Goal: Task Accomplishment & Management: Manage account settings

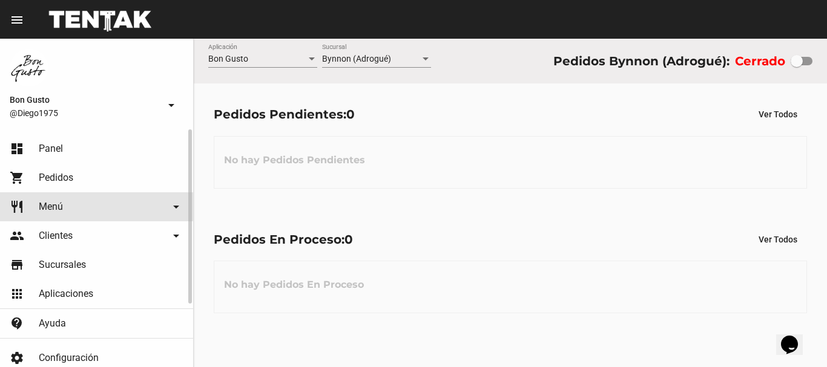
click at [74, 203] on link "restaurant Menú arrow_drop_down" at bounding box center [96, 206] width 193 height 29
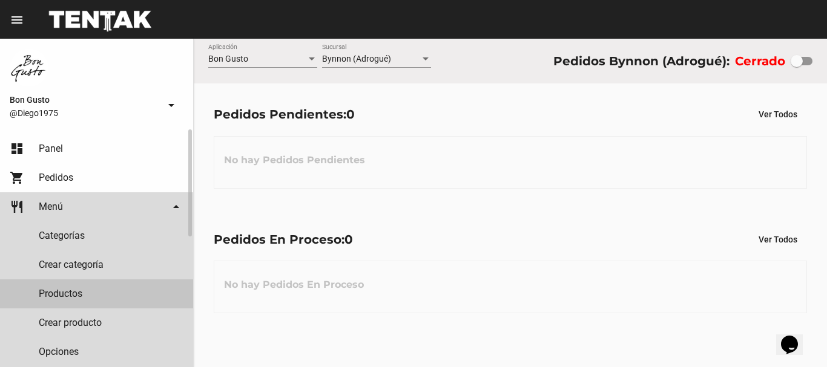
click at [97, 293] on link "Productos" at bounding box center [96, 294] width 193 height 29
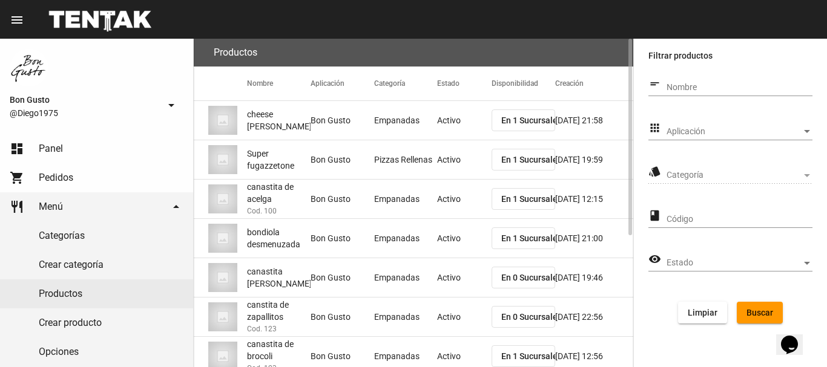
click at [519, 238] on span "En 1 Sucursales" at bounding box center [531, 239] width 61 height 10
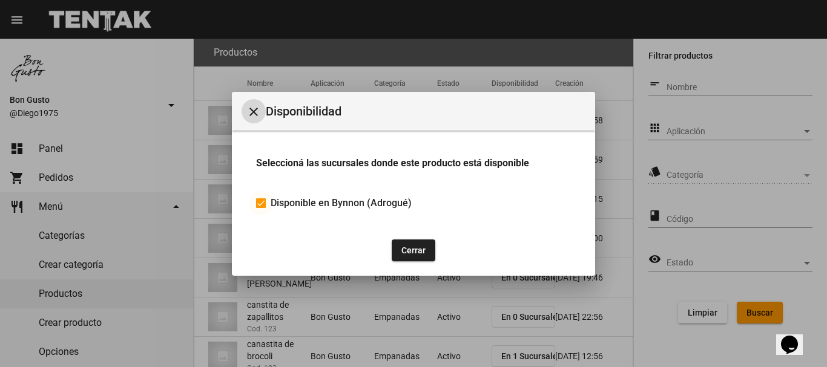
click at [263, 205] on div at bounding box center [261, 203] width 10 height 10
click at [261, 208] on input "Disponible en Bynnon (Adrogué)" at bounding box center [260, 208] width 1 height 1
checkbox input "false"
click at [412, 243] on button "Cerrar" at bounding box center [413, 251] width 44 height 22
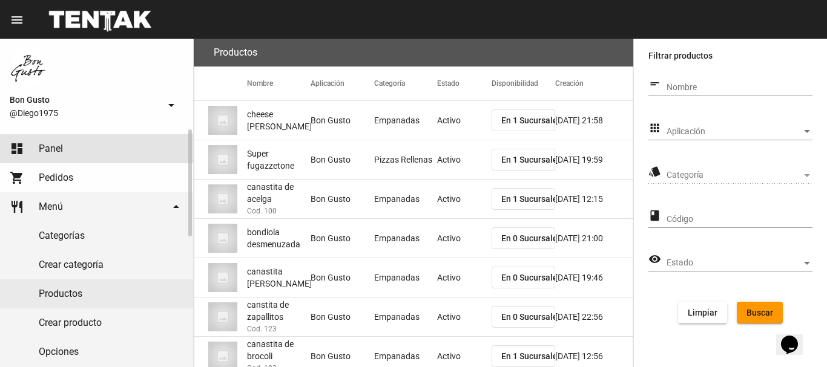
click at [92, 142] on link "dashboard Panel" at bounding box center [96, 148] width 193 height 29
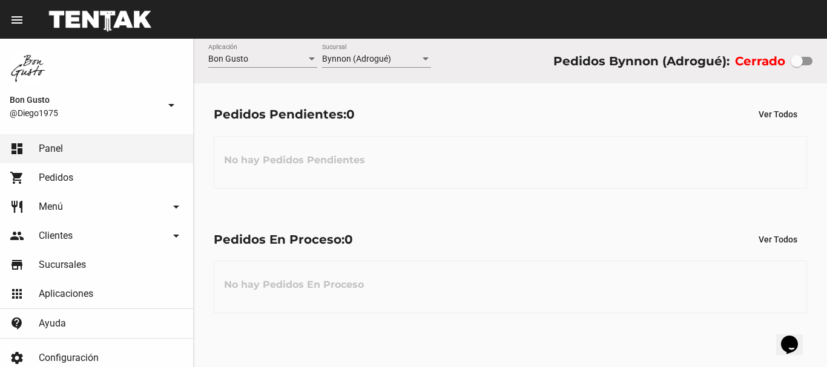
click at [805, 59] on div at bounding box center [801, 61] width 22 height 8
click at [796, 65] on input "checkbox" at bounding box center [796, 65] width 1 height 1
checkbox input "true"
